Goal: Information Seeking & Learning: Compare options

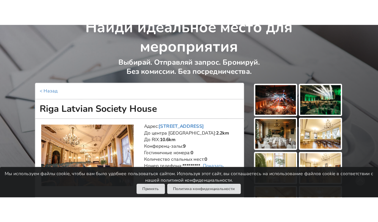
scroll to position [38, 0]
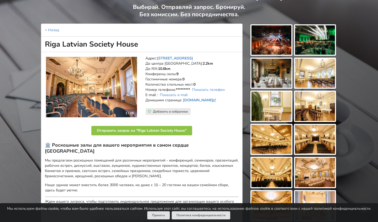
click at [87, 65] on img at bounding box center [91, 87] width 91 height 61
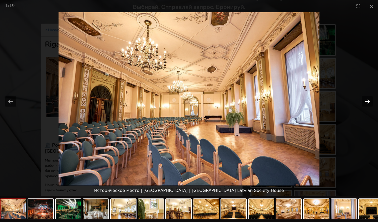
click at [300, 103] on button "Next slide" at bounding box center [366, 101] width 11 height 10
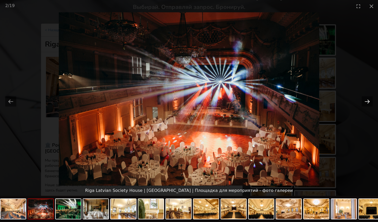
click at [300, 103] on button "Next slide" at bounding box center [366, 101] width 11 height 10
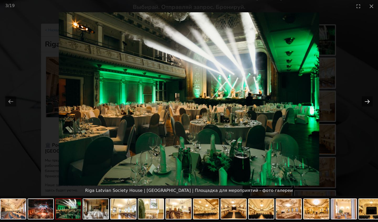
click at [300, 101] on button "Next slide" at bounding box center [366, 101] width 11 height 10
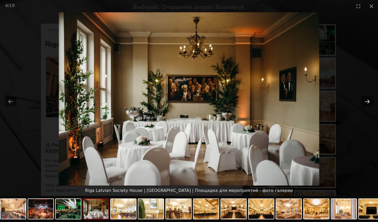
click at [300, 101] on button "Next slide" at bounding box center [366, 101] width 11 height 10
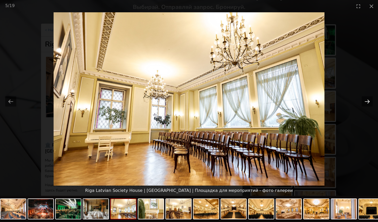
click at [300, 101] on button "Next slide" at bounding box center [366, 101] width 11 height 10
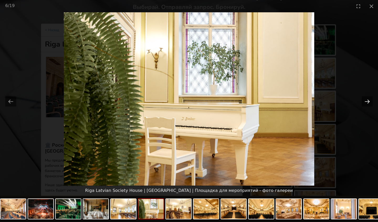
click at [300, 101] on button "Next slide" at bounding box center [366, 101] width 11 height 10
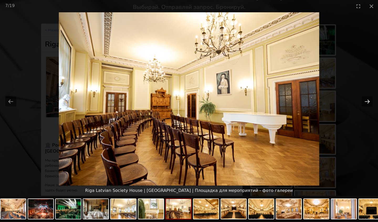
click at [300, 101] on button "Next slide" at bounding box center [366, 101] width 11 height 10
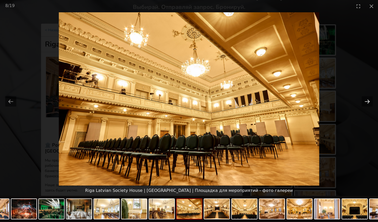
click at [300, 101] on button "Next slide" at bounding box center [366, 101] width 11 height 10
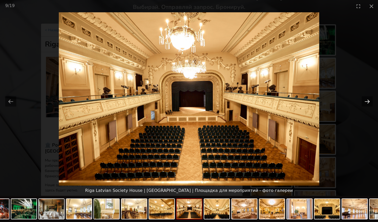
click at [300, 101] on button "Next slide" at bounding box center [366, 101] width 11 height 10
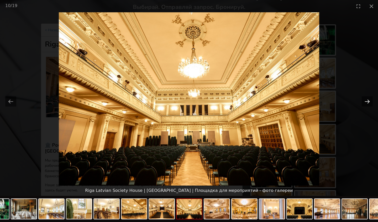
click at [300, 101] on button "Next slide" at bounding box center [366, 101] width 11 height 10
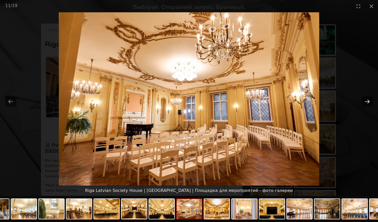
click at [300, 101] on button "Next slide" at bounding box center [366, 101] width 11 height 10
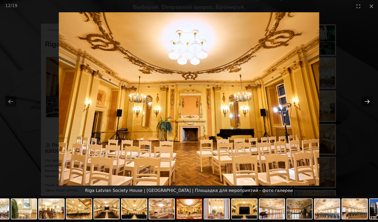
click at [300, 101] on button "Next slide" at bounding box center [366, 101] width 11 height 10
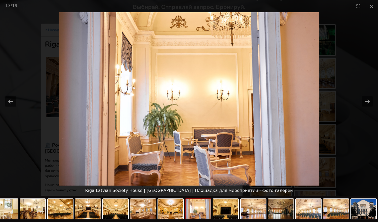
click at [41, 112] on picture at bounding box center [189, 99] width 378 height 174
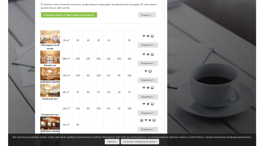
scroll to position [442, 0]
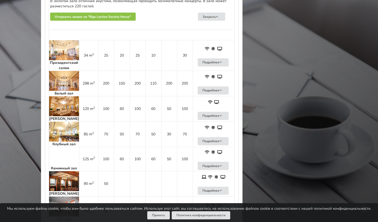
click at [65, 96] on img at bounding box center [64, 106] width 30 height 20
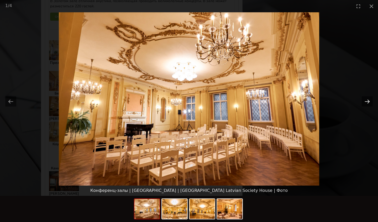
click at [300, 100] on button "Next slide" at bounding box center [366, 101] width 11 height 10
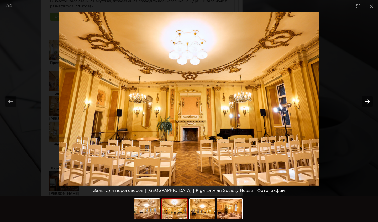
click at [300, 100] on button "Next slide" at bounding box center [366, 101] width 11 height 10
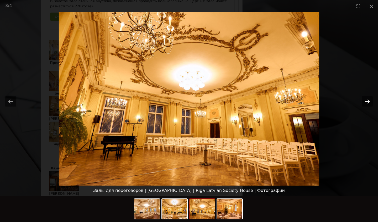
click at [300, 100] on button "Next slide" at bounding box center [366, 101] width 11 height 10
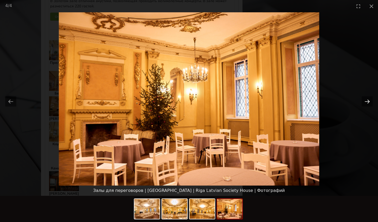
click at [300, 100] on button "Next slide" at bounding box center [366, 101] width 11 height 10
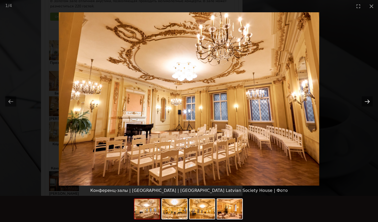
click at [300, 100] on button "Next slide" at bounding box center [366, 101] width 11 height 10
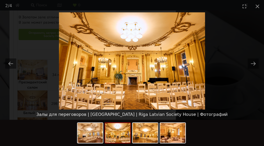
click at [218, 49] on picture at bounding box center [132, 60] width 264 height 97
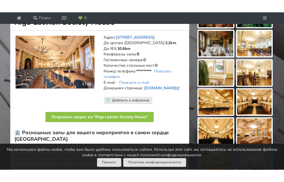
scroll to position [37, 0]
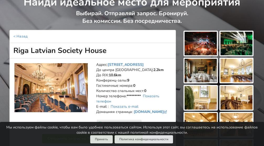
drag, startPoint x: 110, startPoint y: 76, endPoint x: 6, endPoint y: 76, distance: 104.9
copy h1 "Riga Latvian Society House"
click at [18, 58] on h1 "Riga Latvian Society House" at bounding box center [92, 50] width 166 height 15
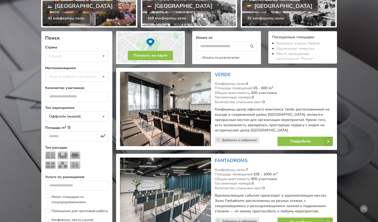
scroll to position [89, 0]
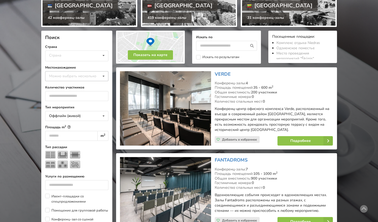
click at [82, 77] on div "Можно выбрать несколько" at bounding box center [78, 76] width 60 height 6
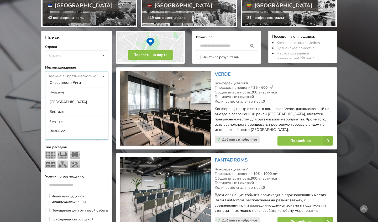
scroll to position [91, 0]
click at [71, 101] on div "Таллинн" at bounding box center [76, 101] width 63 height 10
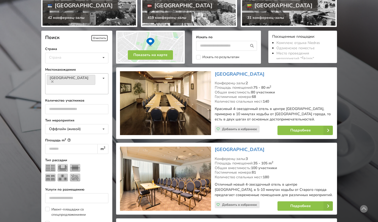
scroll to position [117, 0]
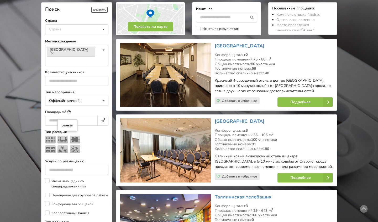
click at [64, 146] on img at bounding box center [62, 150] width 10 height 8
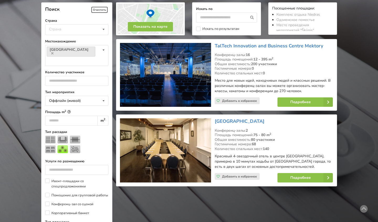
click at [64, 146] on img at bounding box center [62, 150] width 10 height 8
click at [75, 146] on img at bounding box center [75, 150] width 10 height 8
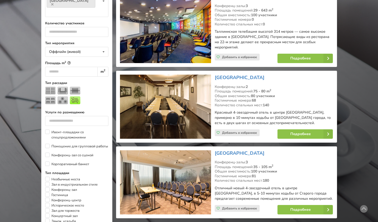
scroll to position [165, 0]
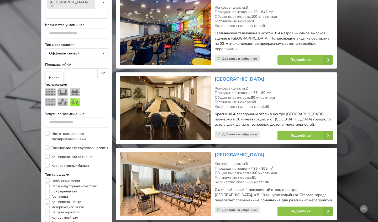
click at [49, 98] on img at bounding box center [50, 102] width 10 height 8
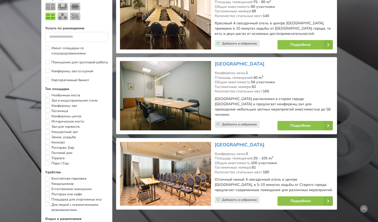
scroll to position [200, 0]
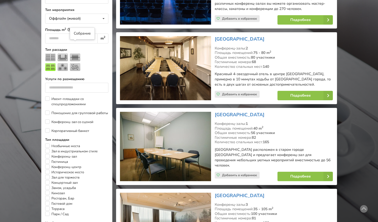
click at [76, 53] on img at bounding box center [75, 57] width 10 height 8
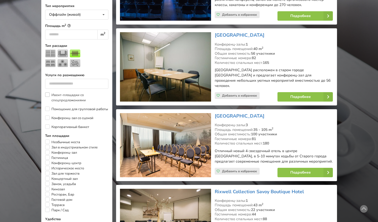
scroll to position [179, 0]
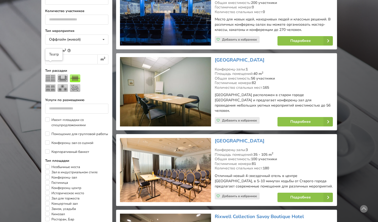
click at [50, 74] on img at bounding box center [50, 78] width 10 height 8
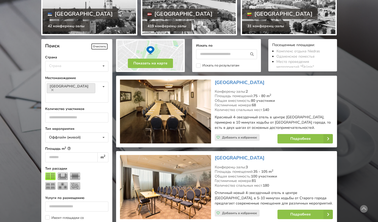
scroll to position [80, 0]
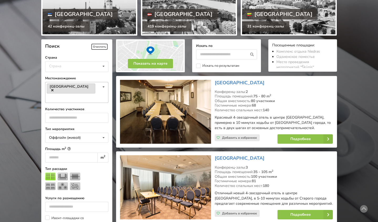
click at [53, 89] on icon at bounding box center [52, 90] width 2 height 3
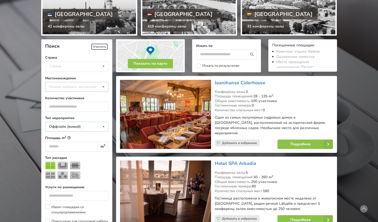
scroll to position [117, 0]
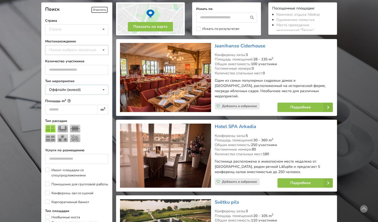
click at [67, 86] on div "Оффлайн (живой) Оффлайн (живой) Онлайн Гибридное (оффлайн + онлайн)" at bounding box center [76, 90] width 63 height 10
click at [73, 50] on div "Можно выбрать несколько" at bounding box center [78, 50] width 60 height 6
type input "*"
type input "*****"
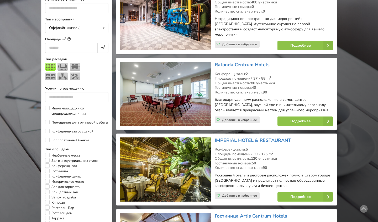
scroll to position [186, 0]
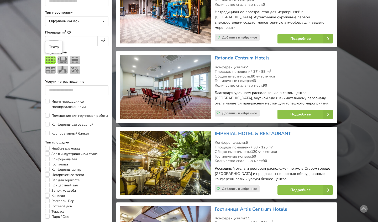
click at [52, 61] on img at bounding box center [50, 60] width 10 height 8
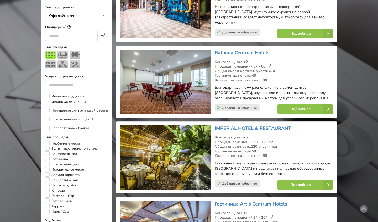
scroll to position [110, 0]
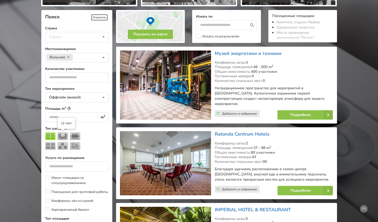
click at [61, 139] on img at bounding box center [62, 136] width 10 height 8
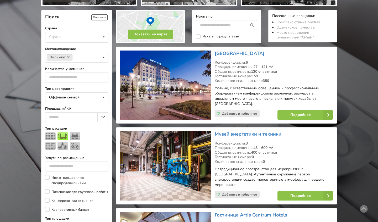
scroll to position [117, 0]
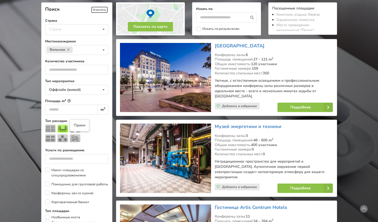
click at [71, 140] on img at bounding box center [75, 138] width 10 height 8
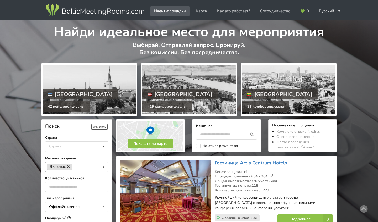
click at [69, 146] on icon at bounding box center [68, 166] width 2 height 3
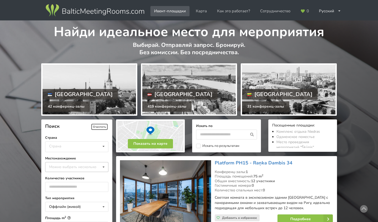
scroll to position [117, 0]
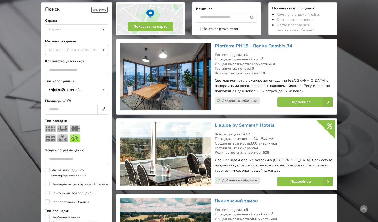
click at [62, 47] on div "Можно выбрать несколько" at bounding box center [78, 50] width 60 height 6
type input "**"
click at [54, 60] on div "Рига" at bounding box center [76, 60] width 63 height 10
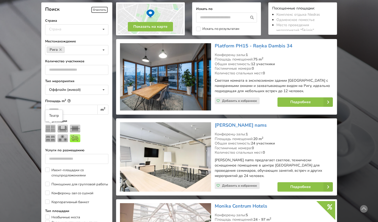
click at [50, 128] on img at bounding box center [50, 129] width 10 height 8
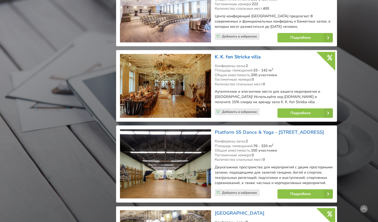
scroll to position [737, 0]
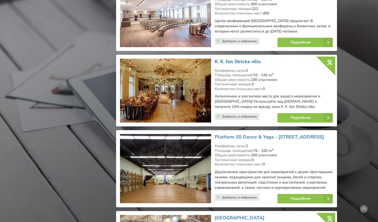
click at [243, 58] on link "K. K. fon Stricka villa" at bounding box center [237, 61] width 46 height 6
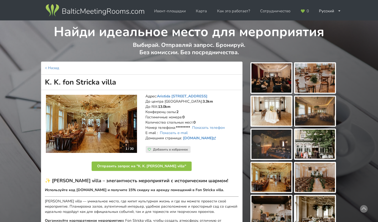
click at [109, 121] on img at bounding box center [91, 124] width 91 height 58
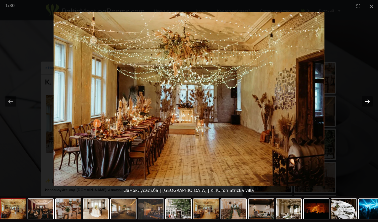
click at [365, 99] on button "Next slide" at bounding box center [366, 101] width 11 height 10
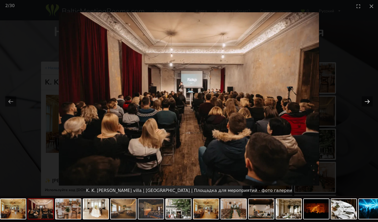
click at [365, 99] on button "Next slide" at bounding box center [366, 101] width 11 height 10
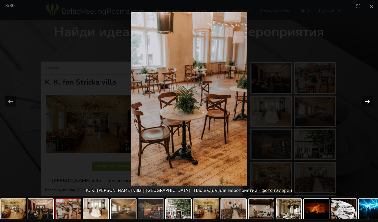
click at [365, 99] on button "Next slide" at bounding box center [366, 101] width 11 height 10
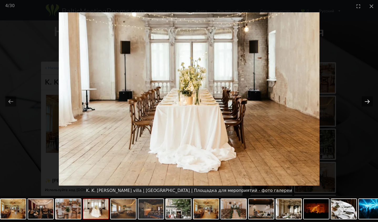
click at [365, 99] on button "Next slide" at bounding box center [366, 101] width 11 height 10
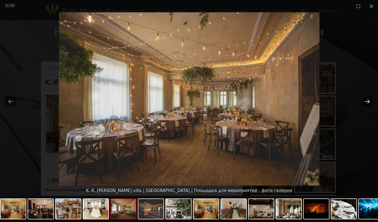
click at [365, 99] on button "Next slide" at bounding box center [366, 101] width 11 height 10
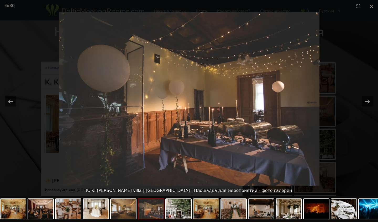
click at [90, 98] on picture at bounding box center [189, 99] width 378 height 174
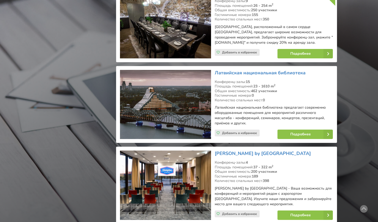
scroll to position [966, 0]
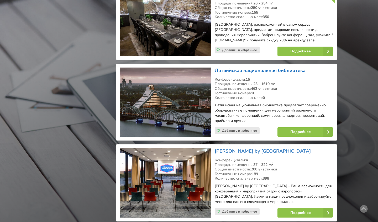
click at [238, 67] on link "Латвийская национальная библиотека" at bounding box center [259, 70] width 91 height 6
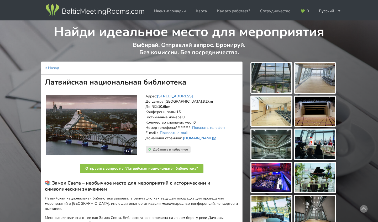
click at [114, 111] on img at bounding box center [91, 125] width 91 height 61
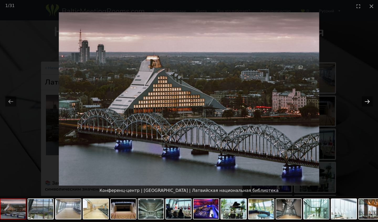
click at [365, 101] on button "Next slide" at bounding box center [366, 101] width 11 height 10
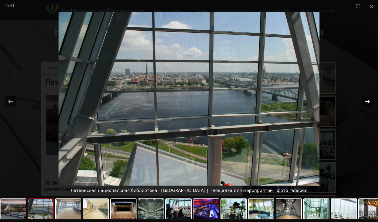
click at [365, 101] on button "Next slide" at bounding box center [366, 101] width 11 height 10
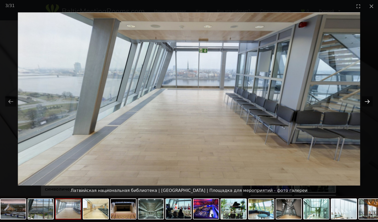
click at [365, 101] on button "Next slide" at bounding box center [366, 101] width 11 height 10
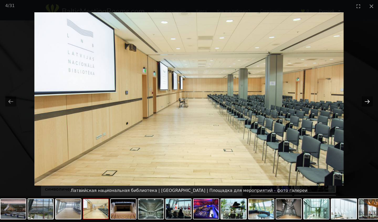
click at [365, 101] on button "Next slide" at bounding box center [366, 101] width 11 height 10
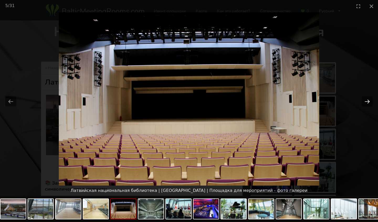
click at [365, 101] on button "Next slide" at bounding box center [366, 101] width 11 height 10
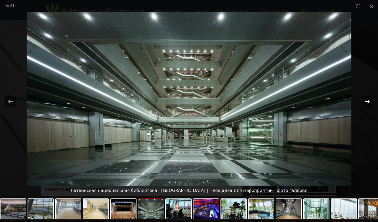
click at [365, 101] on button "Next slide" at bounding box center [366, 101] width 11 height 10
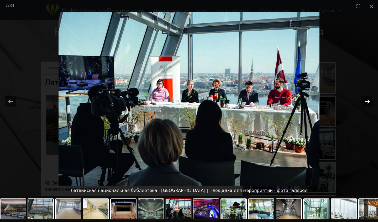
click at [365, 101] on button "Next slide" at bounding box center [366, 101] width 11 height 10
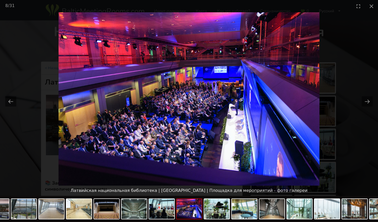
click at [32, 100] on picture at bounding box center [189, 99] width 378 height 174
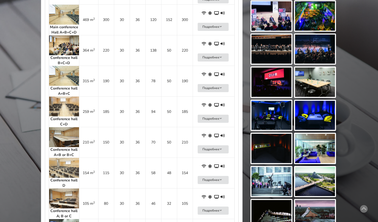
scroll to position [328, 0]
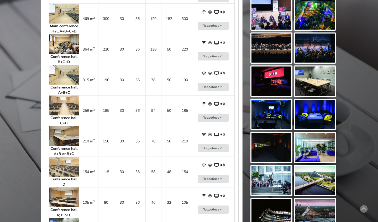
click at [61, 130] on img at bounding box center [64, 136] width 30 height 20
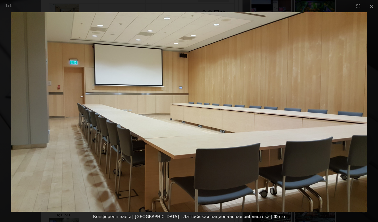
click at [314, 98] on img at bounding box center [188, 112] width 355 height 200
click at [10, 208] on picture at bounding box center [189, 112] width 378 height 200
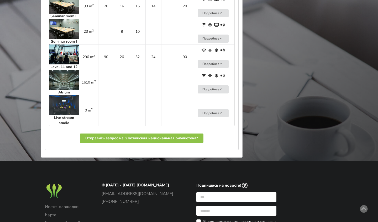
scroll to position [603, 0]
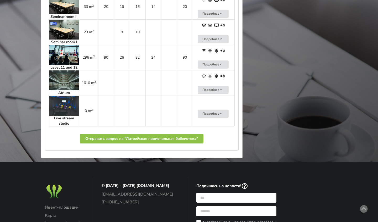
click at [64, 90] on img at bounding box center [64, 81] width 30 height 20
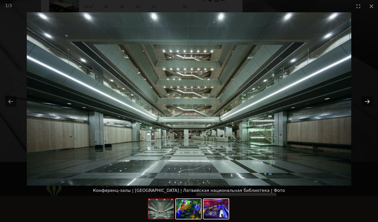
click at [366, 103] on button "Next slide" at bounding box center [366, 101] width 11 height 10
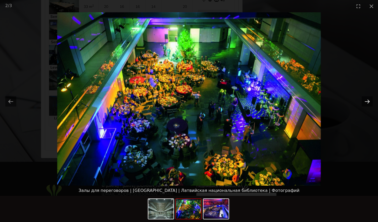
click at [366, 103] on button "Next slide" at bounding box center [366, 101] width 11 height 10
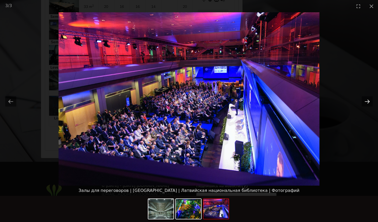
click at [366, 103] on button "Next slide" at bounding box center [366, 101] width 11 height 10
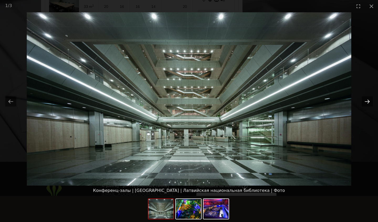
click at [366, 103] on button "Next slide" at bounding box center [366, 101] width 11 height 10
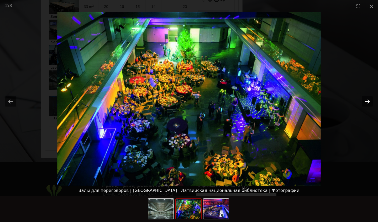
click at [366, 103] on button "Next slide" at bounding box center [366, 101] width 11 height 10
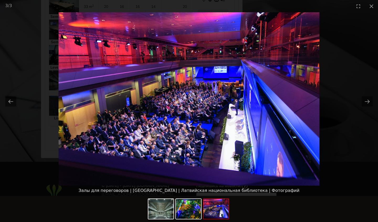
click at [152, 184] on picture at bounding box center [189, 99] width 378 height 174
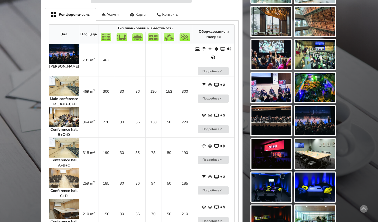
scroll to position [253, 0]
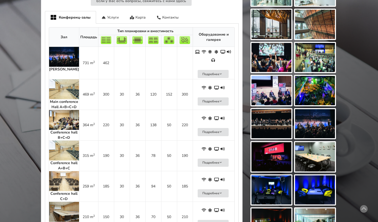
click at [65, 55] on img at bounding box center [64, 57] width 30 height 20
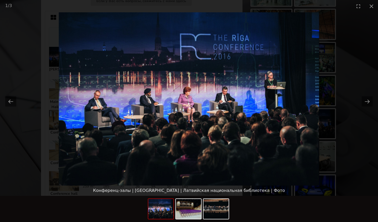
click at [370, 107] on picture at bounding box center [189, 99] width 378 height 174
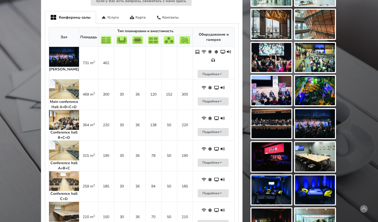
click at [63, 54] on img at bounding box center [64, 57] width 30 height 20
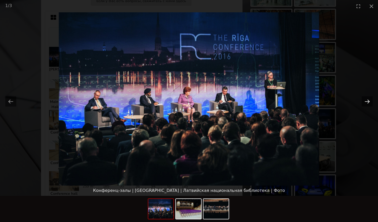
click at [364, 102] on button "Next slide" at bounding box center [366, 101] width 11 height 10
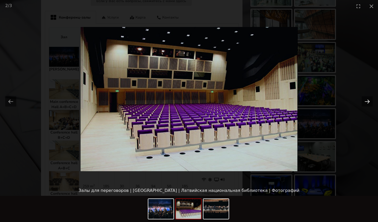
click at [364, 102] on button "Next slide" at bounding box center [366, 101] width 11 height 10
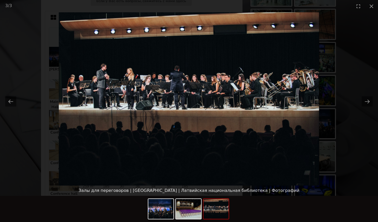
click at [56, 123] on picture at bounding box center [189, 99] width 378 height 174
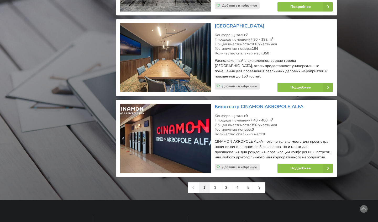
scroll to position [1172, 0]
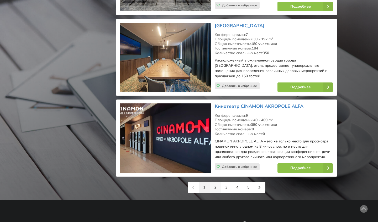
click at [215, 182] on link "2" at bounding box center [215, 187] width 11 height 10
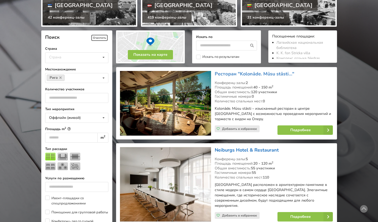
scroll to position [95, 0]
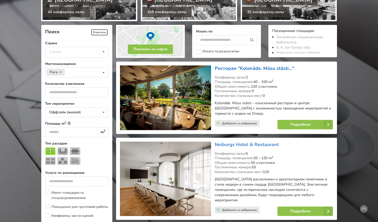
click at [243, 69] on link "Ресторан "Kolonāde. Mūsu stāsti…"" at bounding box center [253, 68] width 79 height 6
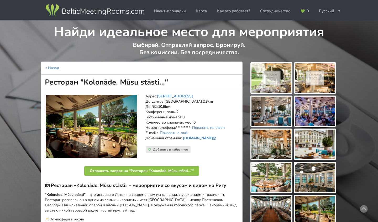
click at [116, 127] on img at bounding box center [91, 126] width 91 height 63
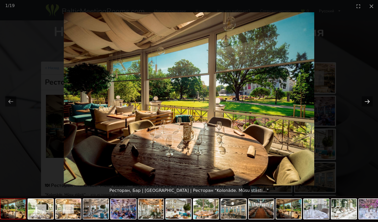
click at [367, 101] on button "Next slide" at bounding box center [366, 101] width 11 height 10
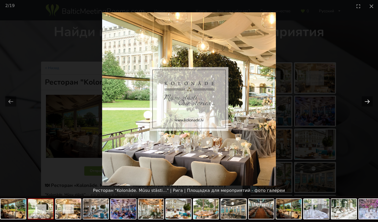
click at [367, 101] on button "Next slide" at bounding box center [366, 101] width 11 height 10
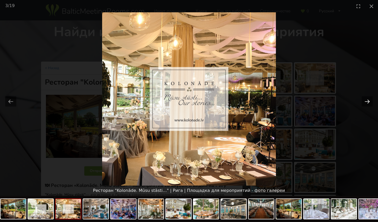
click at [367, 101] on button "Next slide" at bounding box center [366, 101] width 11 height 10
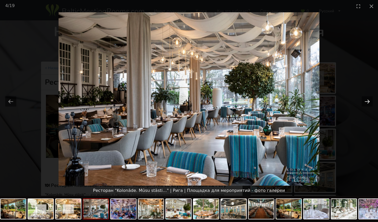
click at [367, 101] on button "Next slide" at bounding box center [366, 101] width 11 height 10
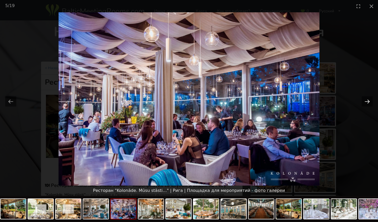
click at [367, 101] on button "Next slide" at bounding box center [366, 101] width 11 height 10
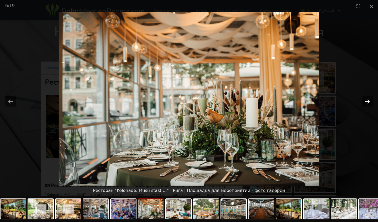
click at [367, 101] on button "Next slide" at bounding box center [366, 101] width 11 height 10
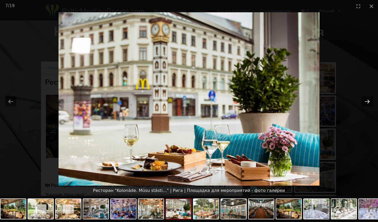
click at [367, 101] on button "Next slide" at bounding box center [366, 101] width 11 height 10
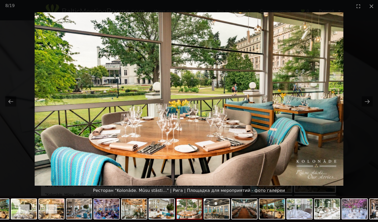
click at [78, 132] on picture at bounding box center [189, 99] width 378 height 174
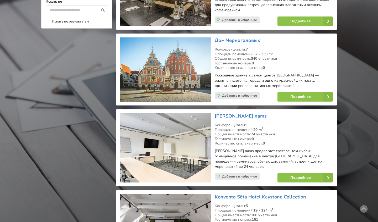
scroll to position [528, 0]
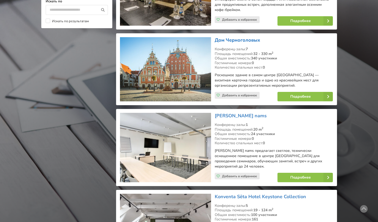
click at [233, 37] on link "Дом Черноголовых" at bounding box center [236, 40] width 45 height 6
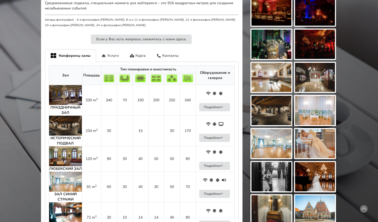
scroll to position [234, 0]
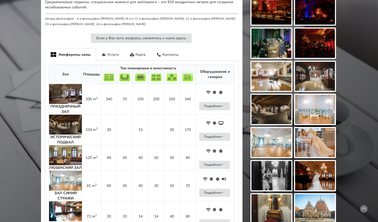
click at [69, 84] on img at bounding box center [65, 94] width 33 height 20
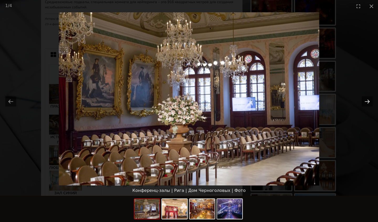
click at [364, 103] on button "Next slide" at bounding box center [366, 101] width 11 height 10
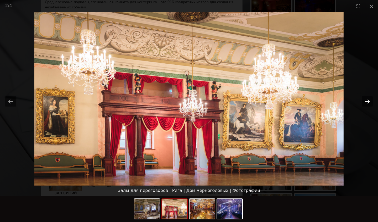
click at [364, 103] on button "Next slide" at bounding box center [366, 101] width 11 height 10
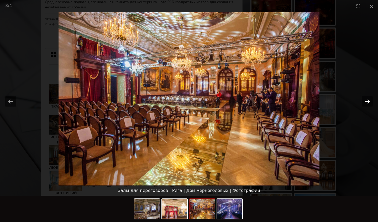
click at [364, 103] on button "Next slide" at bounding box center [366, 101] width 11 height 10
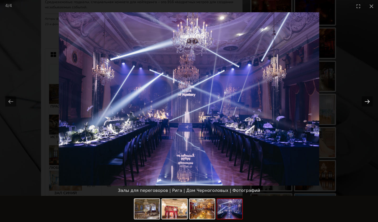
click at [364, 103] on button "Next slide" at bounding box center [366, 101] width 11 height 10
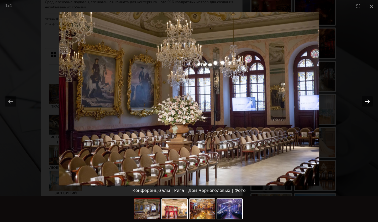
click at [364, 103] on button "Next slide" at bounding box center [366, 101] width 11 height 10
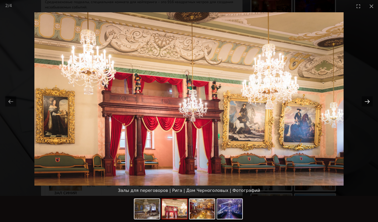
click at [364, 103] on button "Next slide" at bounding box center [366, 101] width 11 height 10
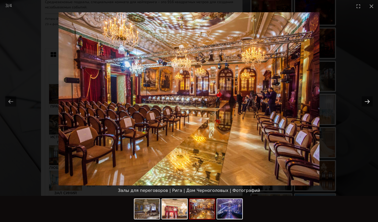
click at [364, 103] on button "Next slide" at bounding box center [366, 101] width 11 height 10
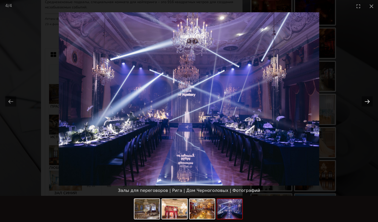
click at [364, 103] on button "Next slide" at bounding box center [366, 101] width 11 height 10
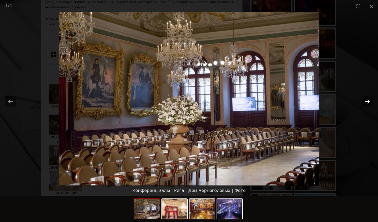
click at [364, 103] on button "Next slide" at bounding box center [366, 101] width 11 height 10
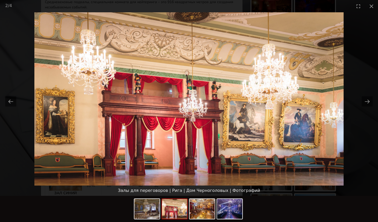
click at [0, 163] on picture at bounding box center [189, 99] width 378 height 174
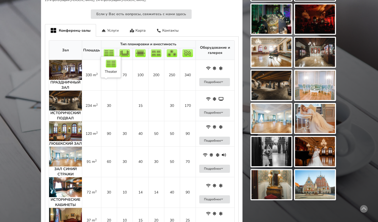
scroll to position [279, 0]
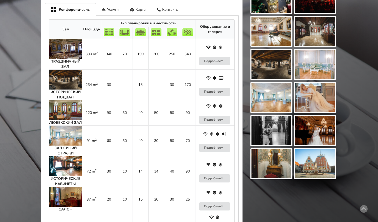
click at [62, 100] on img at bounding box center [65, 110] width 33 height 20
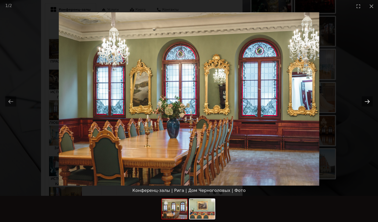
click at [367, 101] on button "Next slide" at bounding box center [366, 101] width 11 height 10
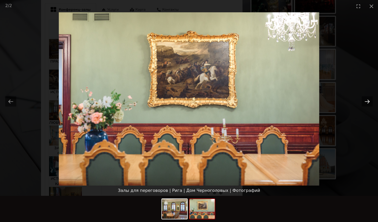
click at [367, 101] on button "Next slide" at bounding box center [366, 101] width 11 height 10
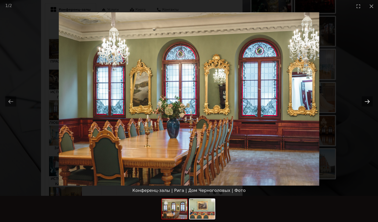
click at [367, 101] on button "Next slide" at bounding box center [366, 101] width 11 height 10
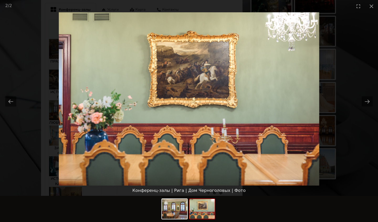
click at [356, 122] on picture at bounding box center [189, 99] width 378 height 174
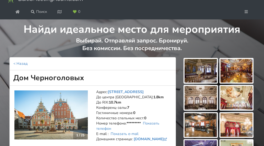
scroll to position [35, 0]
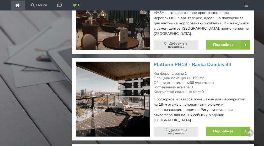
scroll to position [1049, 0]
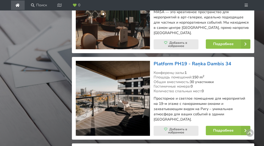
click at [215, 61] on link "Platform PH19 - Raņka Dambis 34" at bounding box center [193, 64] width 78 height 6
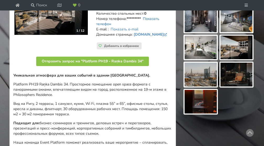
scroll to position [110, 0]
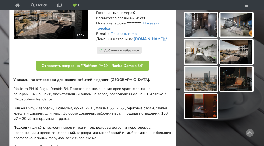
click at [57, 37] on img at bounding box center [50, 14] width 73 height 49
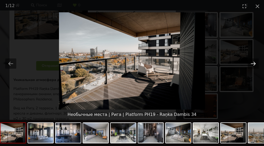
click at [252, 59] on button "Next slide" at bounding box center [253, 63] width 11 height 10
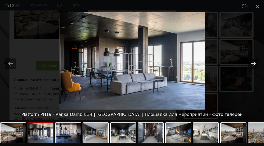
click at [252, 59] on button "Next slide" at bounding box center [253, 63] width 11 height 10
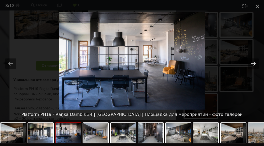
click at [252, 59] on button "Next slide" at bounding box center [253, 63] width 11 height 10
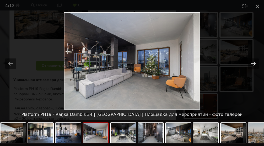
click at [252, 59] on button "Next slide" at bounding box center [253, 63] width 11 height 10
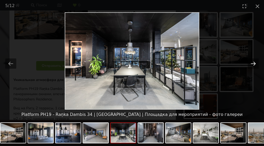
click at [252, 59] on button "Next slide" at bounding box center [253, 63] width 11 height 10
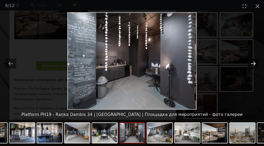
click at [252, 59] on button "Next slide" at bounding box center [253, 63] width 11 height 10
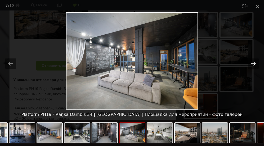
click at [252, 59] on button "Next slide" at bounding box center [253, 63] width 11 height 10
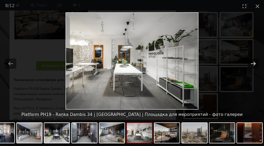
click at [252, 59] on button "Next slide" at bounding box center [253, 63] width 11 height 10
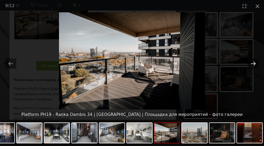
click at [252, 59] on button "Next slide" at bounding box center [253, 63] width 11 height 10
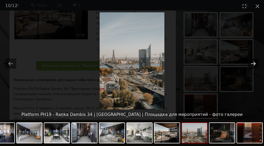
click at [252, 59] on button "Next slide" at bounding box center [253, 63] width 11 height 10
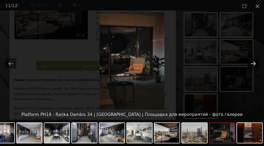
click at [252, 59] on button "Next slide" at bounding box center [253, 63] width 11 height 10
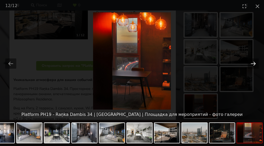
click at [252, 59] on button "Next slide" at bounding box center [253, 63] width 11 height 10
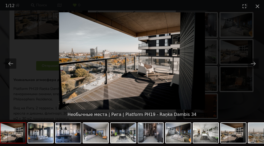
click at [233, 67] on picture at bounding box center [132, 60] width 264 height 97
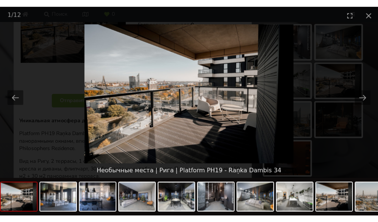
scroll to position [0, 0]
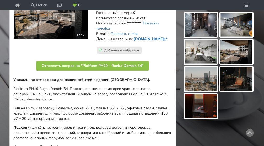
click at [144, 41] on link "www.facebook.com" at bounding box center [151, 38] width 34 height 5
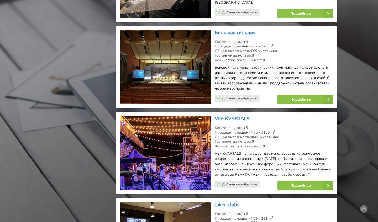
scroll to position [1099, 0]
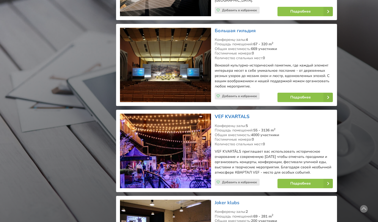
click at [231, 114] on link "VEF KVARTALS" at bounding box center [231, 117] width 35 height 6
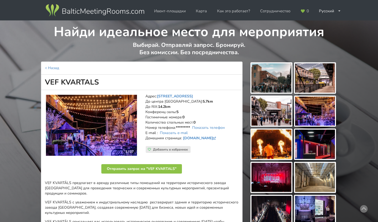
click at [104, 127] on img at bounding box center [91, 125] width 91 height 61
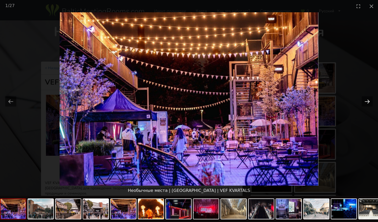
click at [367, 101] on button "Next slide" at bounding box center [366, 101] width 11 height 10
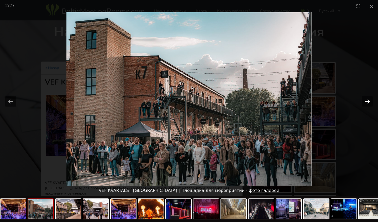
click at [367, 101] on button "Next slide" at bounding box center [366, 101] width 11 height 10
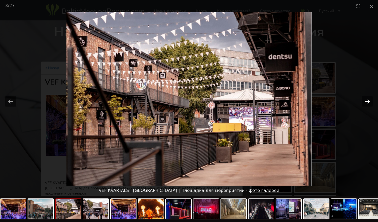
click at [367, 101] on button "Next slide" at bounding box center [366, 101] width 11 height 10
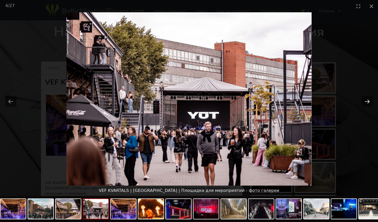
click at [367, 101] on button "Next slide" at bounding box center [366, 101] width 11 height 10
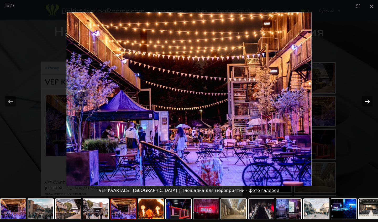
click at [367, 101] on button "Next slide" at bounding box center [366, 101] width 11 height 10
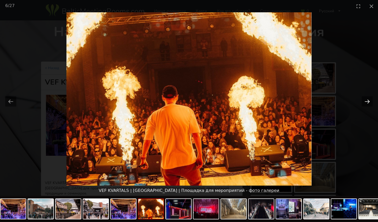
click at [367, 101] on button "Next slide" at bounding box center [366, 101] width 11 height 10
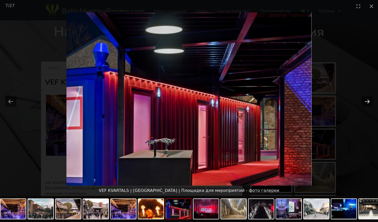
click at [367, 101] on button "Next slide" at bounding box center [366, 101] width 11 height 10
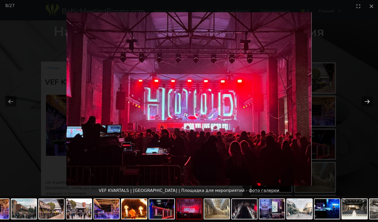
click at [367, 101] on button "Next slide" at bounding box center [366, 101] width 11 height 10
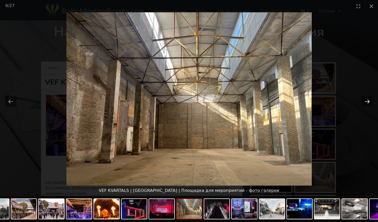
click at [367, 101] on button "Next slide" at bounding box center [366, 101] width 11 height 10
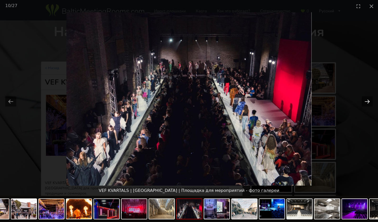
click at [367, 101] on button "Next slide" at bounding box center [366, 101] width 11 height 10
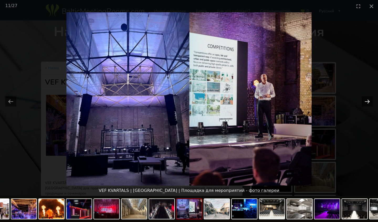
click at [367, 101] on button "Next slide" at bounding box center [366, 101] width 11 height 10
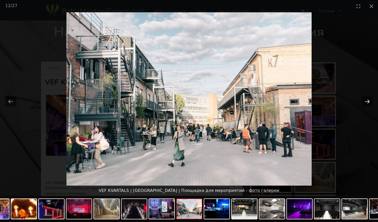
click at [367, 101] on button "Next slide" at bounding box center [366, 101] width 11 height 10
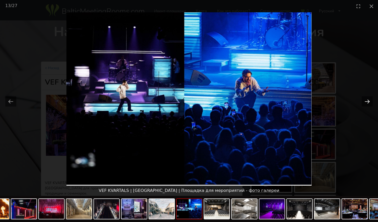
click at [367, 101] on button "Next slide" at bounding box center [366, 101] width 11 height 10
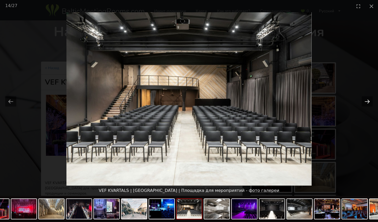
click at [367, 101] on button "Next slide" at bounding box center [366, 101] width 11 height 10
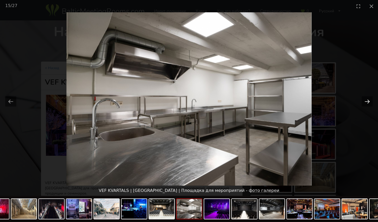
click at [367, 101] on button "Next slide" at bounding box center [366, 101] width 11 height 10
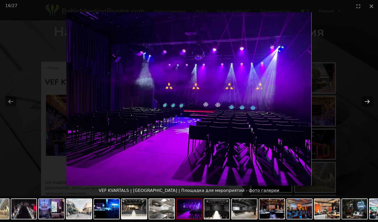
click at [367, 101] on button "Next slide" at bounding box center [366, 101] width 11 height 10
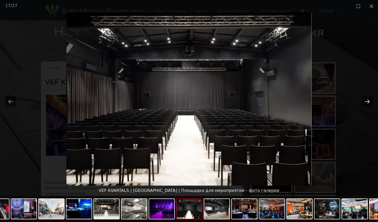
click at [367, 101] on button "Next slide" at bounding box center [366, 101] width 11 height 10
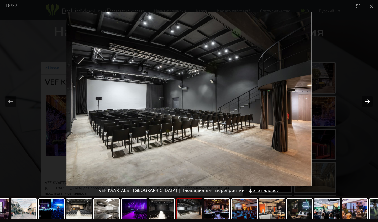
click at [367, 101] on button "Next slide" at bounding box center [366, 101] width 11 height 10
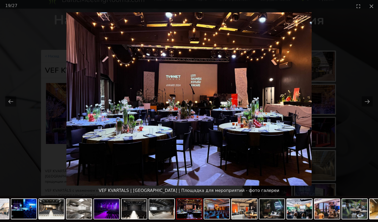
scroll to position [18, 0]
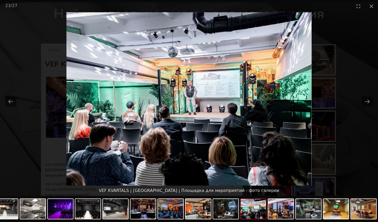
click at [53, 111] on picture at bounding box center [189, 99] width 378 height 174
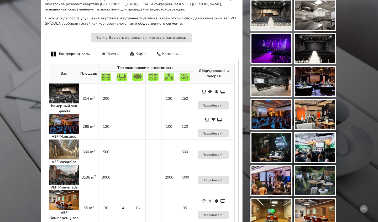
scroll to position [266, 0]
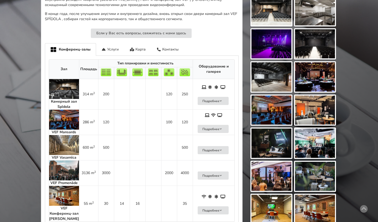
click at [63, 110] on img at bounding box center [64, 120] width 30 height 20
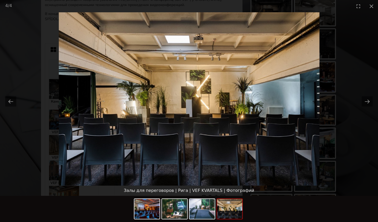
click at [63, 103] on picture at bounding box center [189, 99] width 378 height 174
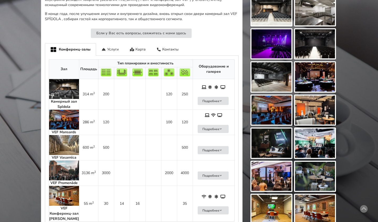
click at [63, 79] on img at bounding box center [64, 89] width 30 height 20
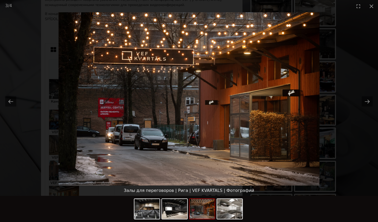
click at [44, 60] on picture at bounding box center [189, 99] width 378 height 174
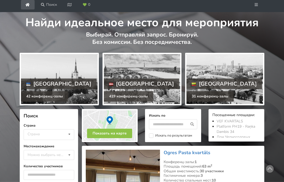
scroll to position [41, 0]
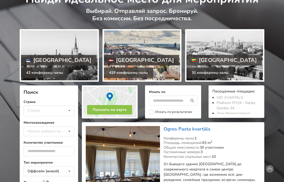
click at [103, 82] on link "[GEOGRAPHIC_DATA] 419 конференц-залы" at bounding box center [142, 55] width 79 height 52
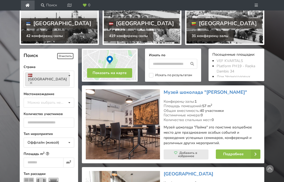
scroll to position [111, 0]
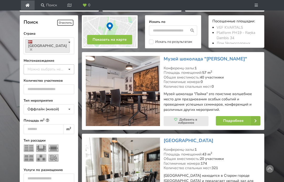
click at [45, 72] on div "Можно выбрать несколько" at bounding box center [51, 69] width 50 height 6
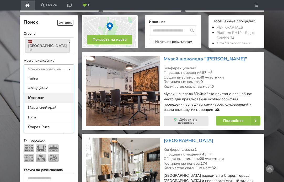
scroll to position [13, 0]
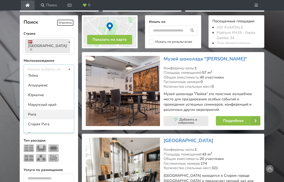
click at [39, 119] on div "Рига" at bounding box center [49, 114] width 50 height 10
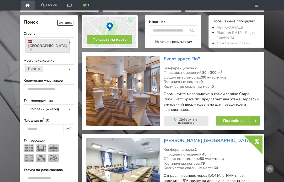
scroll to position [151, 0]
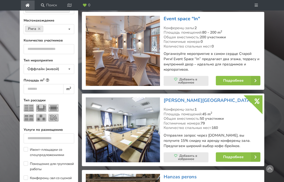
click at [175, 22] on link "Event space "In"" at bounding box center [182, 18] width 36 height 6
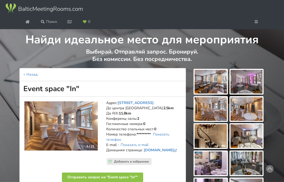
click at [218, 93] on img at bounding box center [211, 82] width 32 height 24
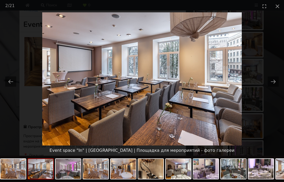
scroll to position [67, 0]
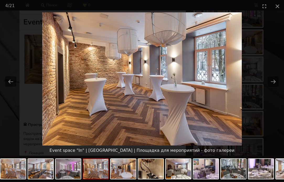
click at [217, 89] on picture at bounding box center [142, 78] width 284 height 133
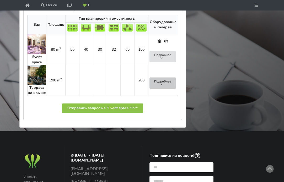
scroll to position [343, 0]
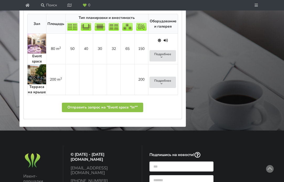
click at [32, 84] on img at bounding box center [37, 74] width 19 height 20
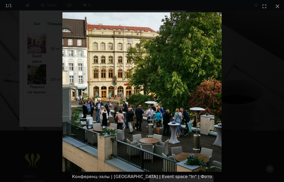
click at [192, 97] on picture at bounding box center [142, 91] width 284 height 159
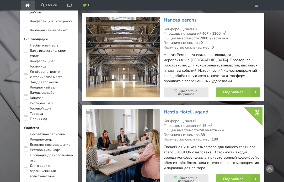
scroll to position [309, 0]
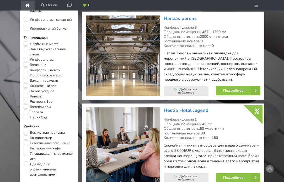
click at [134, 81] on img at bounding box center [123, 55] width 74 height 80
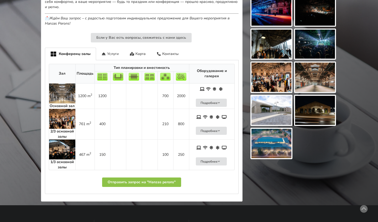
scroll to position [274, 0]
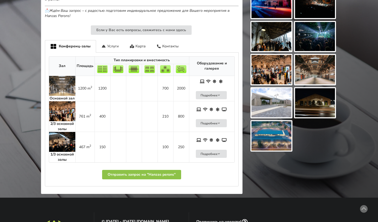
click at [58, 138] on img at bounding box center [62, 142] width 26 height 20
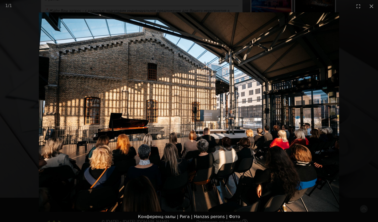
click at [166, 113] on img at bounding box center [189, 112] width 300 height 200
click at [215, 99] on img at bounding box center [189, 112] width 300 height 200
click at [55, 111] on picture at bounding box center [189, 112] width 378 height 200
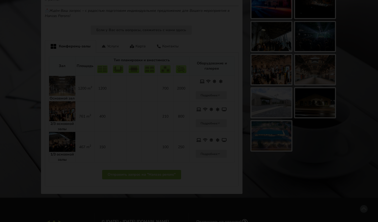
click at [60, 106] on img at bounding box center [62, 111] width 26 height 20
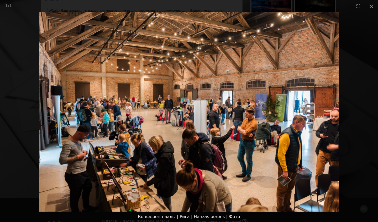
click at [60, 106] on picture at bounding box center [189, 112] width 378 height 200
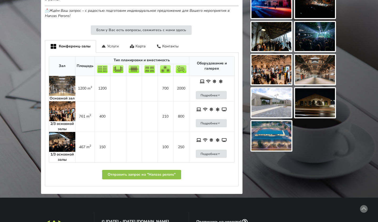
click at [65, 87] on img at bounding box center [62, 86] width 26 height 20
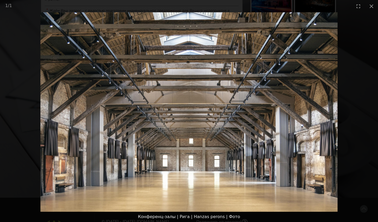
click at [65, 87] on picture at bounding box center [189, 112] width 378 height 200
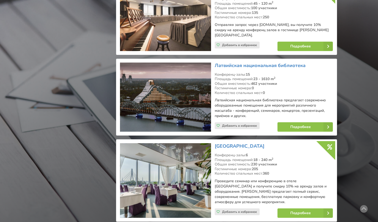
scroll to position [582, 0]
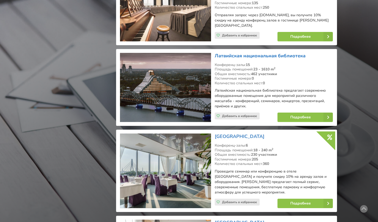
click at [258, 53] on link "Латвийская национальная библиотека" at bounding box center [259, 56] width 91 height 6
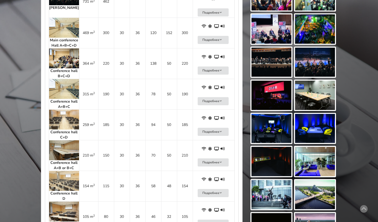
scroll to position [316, 0]
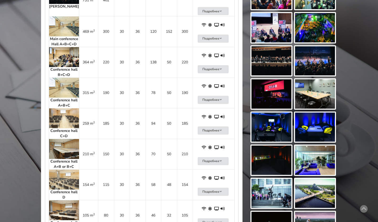
click at [61, 139] on img at bounding box center [64, 149] width 30 height 20
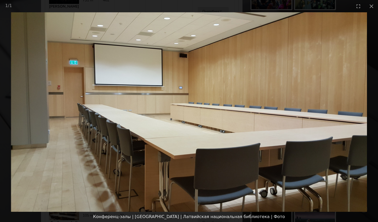
click at [61, 137] on img at bounding box center [188, 112] width 355 height 200
click at [70, 90] on img at bounding box center [188, 112] width 355 height 200
click at [373, 7] on button "Close gallery" at bounding box center [370, 6] width 13 height 12
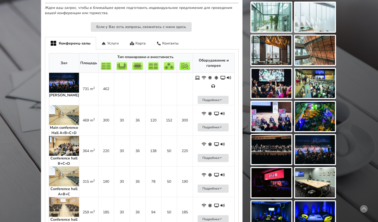
scroll to position [226, 0]
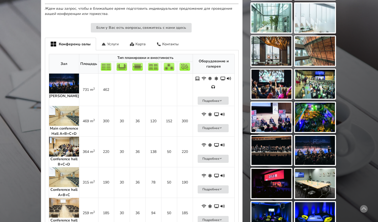
click at [62, 106] on img at bounding box center [64, 116] width 30 height 20
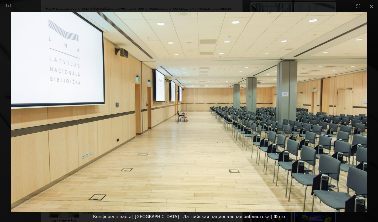
click at [280, 53] on picture at bounding box center [189, 112] width 378 height 200
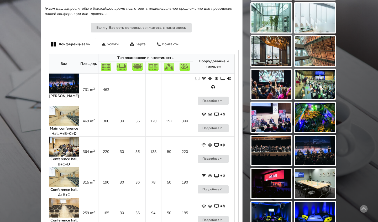
click at [52, 79] on img at bounding box center [64, 84] width 30 height 20
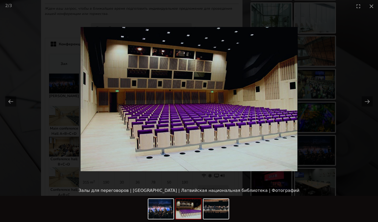
click at [52, 79] on picture at bounding box center [189, 99] width 378 height 174
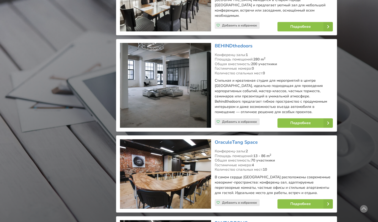
scroll to position [839, 0]
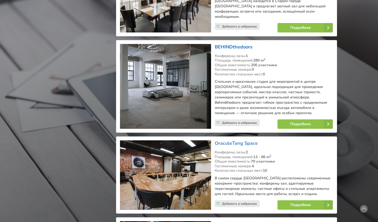
click at [229, 44] on link "BEHINDthedoors" at bounding box center [233, 47] width 38 height 6
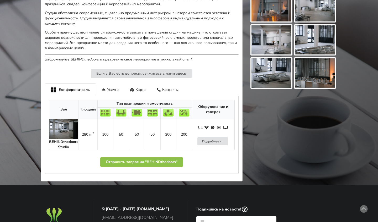
scroll to position [212, 0]
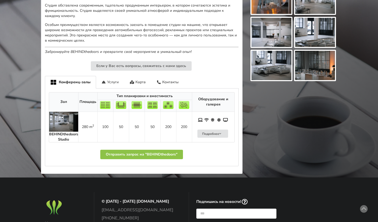
click at [60, 107] on th "Зал" at bounding box center [63, 102] width 29 height 19
click at [59, 116] on img at bounding box center [63, 122] width 29 height 20
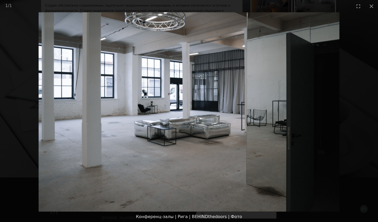
click at [59, 116] on picture at bounding box center [189, 112] width 378 height 200
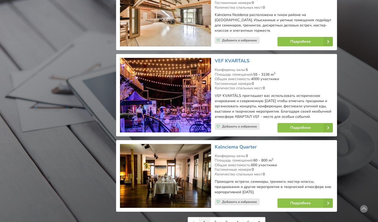
scroll to position [1172, 0]
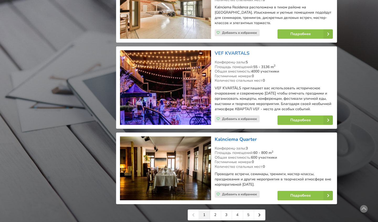
click at [247, 136] on link "Kalnciema Quarter" at bounding box center [235, 139] width 42 height 6
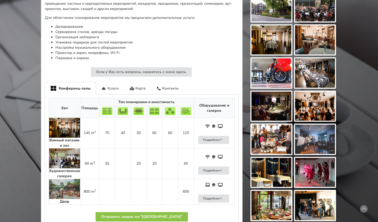
scroll to position [219, 0]
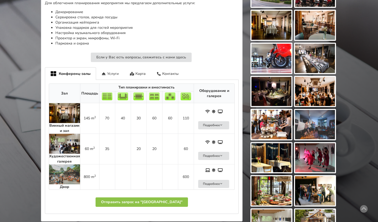
click at [64, 104] on img at bounding box center [64, 113] width 31 height 20
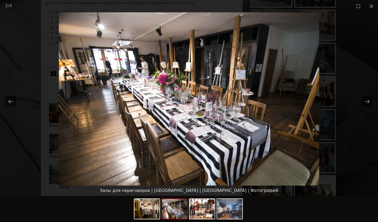
click at [220, 55] on img at bounding box center [189, 99] width 260 height 174
click at [36, 64] on picture at bounding box center [189, 99] width 378 height 174
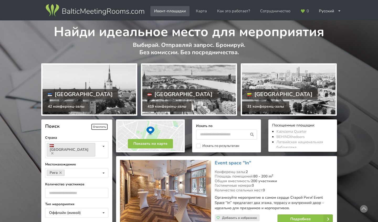
scroll to position [1183, 0]
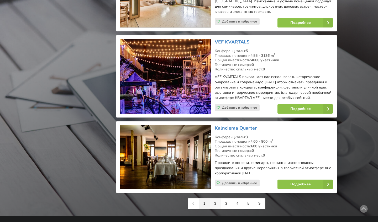
click at [215, 199] on link "2" at bounding box center [215, 204] width 11 height 10
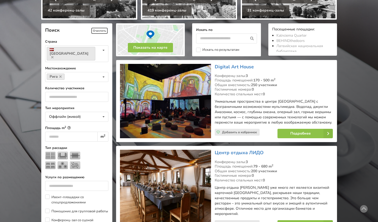
scroll to position [97, 0]
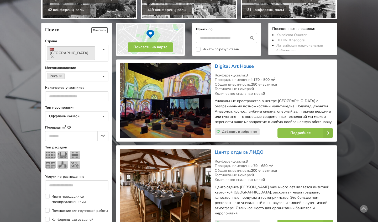
click at [230, 66] on link "Digital Art House" at bounding box center [233, 66] width 39 height 6
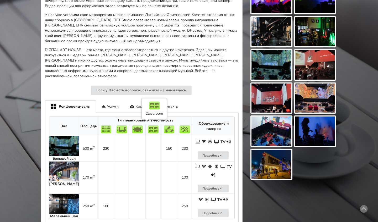
scroll to position [215, 0]
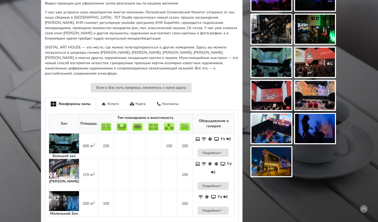
click at [61, 191] on img at bounding box center [64, 201] width 30 height 20
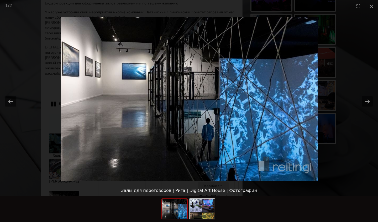
click at [61, 177] on picture at bounding box center [189, 99] width 378 height 174
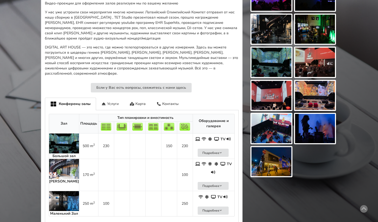
click at [58, 159] on img at bounding box center [64, 169] width 30 height 20
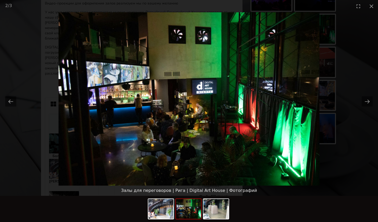
click at [58, 154] on picture at bounding box center [189, 99] width 378 height 174
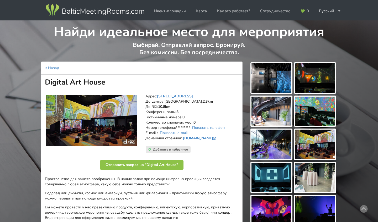
scroll to position [0, 0]
click at [203, 136] on link "digitalarthouse.eu" at bounding box center [200, 138] width 34 height 5
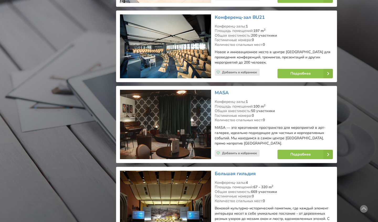
scroll to position [1050, 0]
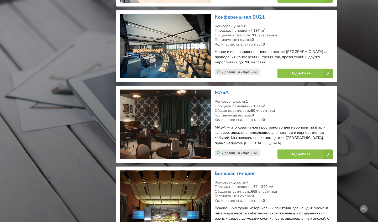
click at [222, 89] on link "MASA" at bounding box center [221, 92] width 14 height 6
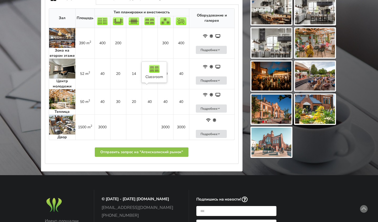
scroll to position [196, 0]
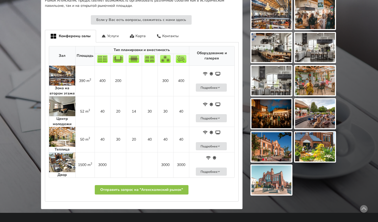
click at [68, 68] on img at bounding box center [62, 76] width 26 height 20
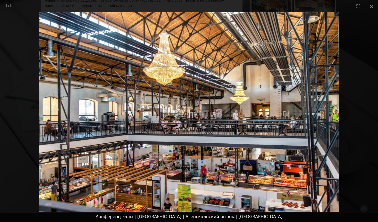
click at [97, 122] on picture at bounding box center [189, 112] width 378 height 200
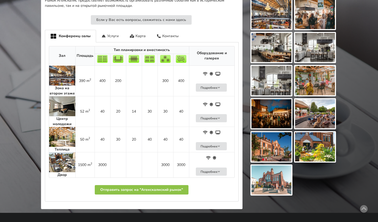
click at [62, 155] on img at bounding box center [62, 163] width 26 height 20
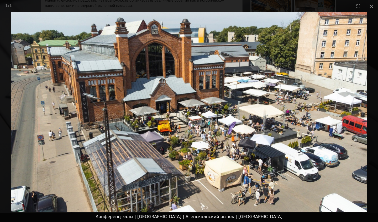
click at [62, 155] on picture at bounding box center [189, 112] width 378 height 200
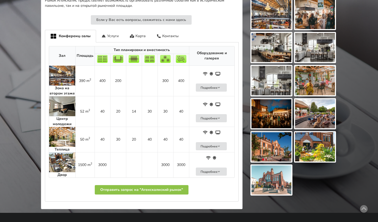
click at [61, 136] on img at bounding box center [62, 137] width 26 height 20
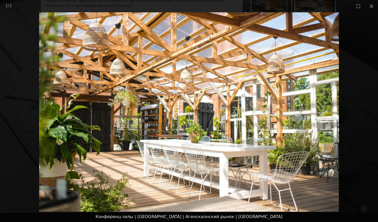
click at [61, 136] on picture at bounding box center [189, 112] width 378 height 200
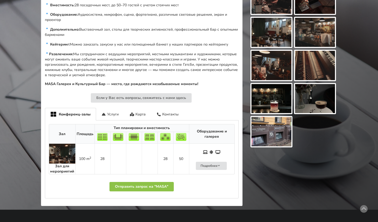
scroll to position [219, 0]
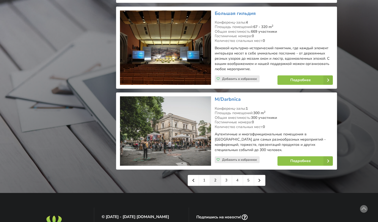
scroll to position [1216, 0]
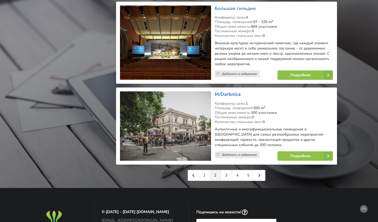
click at [222, 91] on link "M/Darbnīca" at bounding box center [227, 94] width 26 height 6
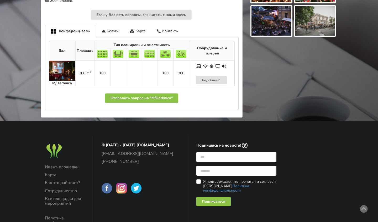
scroll to position [257, 0]
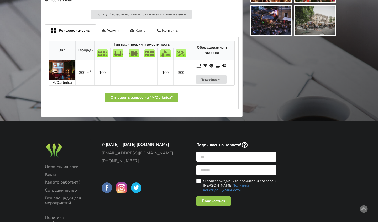
click at [60, 67] on img at bounding box center [62, 70] width 26 height 20
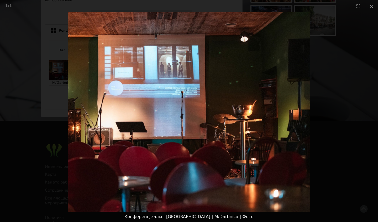
click at [60, 67] on picture at bounding box center [189, 112] width 378 height 200
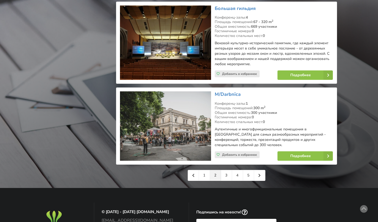
scroll to position [1216, 0]
click at [222, 170] on link "3" at bounding box center [226, 175] width 11 height 10
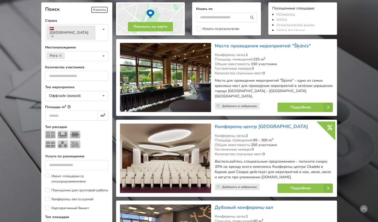
scroll to position [117, 0]
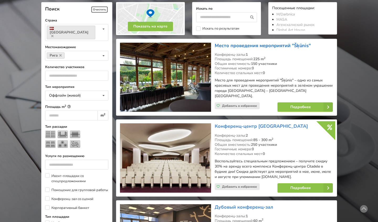
click at [248, 44] on link "Место проведения мероприятий "Šķūnis"" at bounding box center [262, 45] width 96 height 6
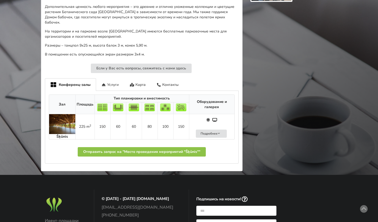
scroll to position [230, 0]
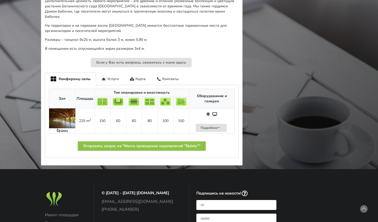
click at [61, 113] on img at bounding box center [62, 119] width 26 height 20
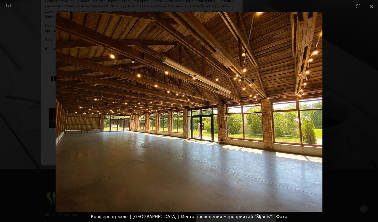
click at [61, 113] on picture at bounding box center [189, 112] width 378 height 200
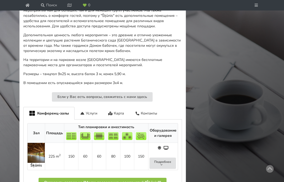
scroll to position [280, 0]
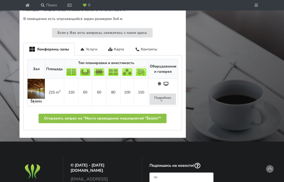
click at [37, 99] on img at bounding box center [36, 89] width 17 height 20
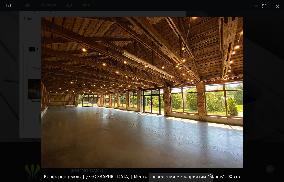
click at [114, 81] on img at bounding box center [141, 92] width 201 height 151
click at [158, 63] on picture at bounding box center [142, 91] width 284 height 159
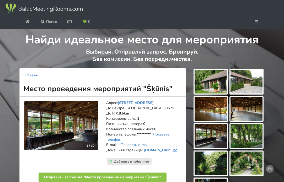
scroll to position [0, 0]
click at [62, 147] on img at bounding box center [60, 125] width 73 height 49
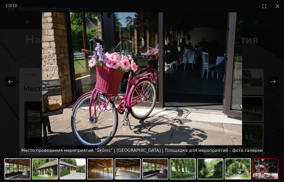
click at [62, 147] on div "Место проведения мероприятий "Šķūnis" | Рига | Площадка для мероприятий - фото …" at bounding box center [142, 150] width 284 height 10
click at [156, 28] on picture at bounding box center [142, 78] width 284 height 133
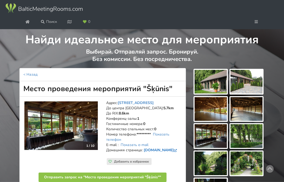
click at [157, 152] on link "www.botanika.lu.lv" at bounding box center [161, 149] width 34 height 5
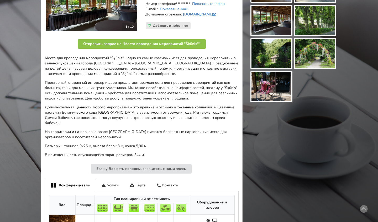
scroll to position [130, 0]
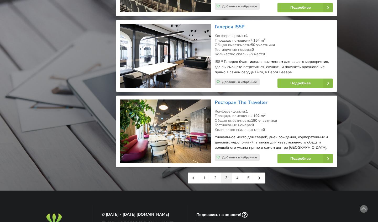
scroll to position [1185, 0]
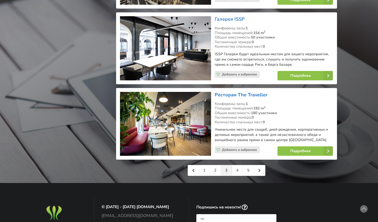
click at [236, 92] on link "Ресторан The Traveller" at bounding box center [240, 95] width 53 height 6
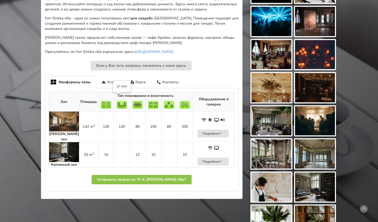
scroll to position [256, 0]
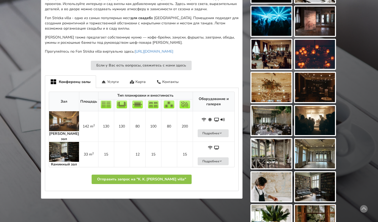
click at [66, 117] on img at bounding box center [64, 121] width 30 height 20
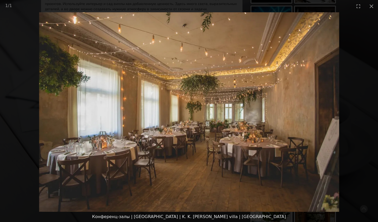
click at [235, 109] on img at bounding box center [189, 112] width 300 height 200
click at [214, 43] on picture at bounding box center [189, 112] width 378 height 200
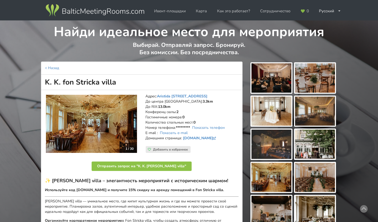
scroll to position [0, 0]
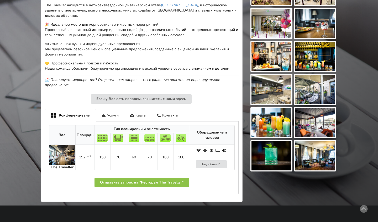
scroll to position [209, 0]
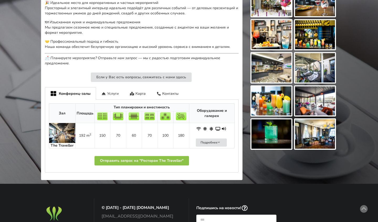
click at [71, 126] on img at bounding box center [62, 133] width 26 height 20
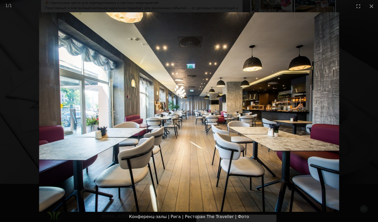
click at [71, 126] on picture at bounding box center [189, 112] width 378 height 200
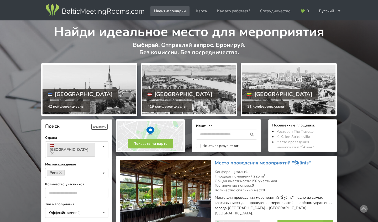
scroll to position [1185, 0]
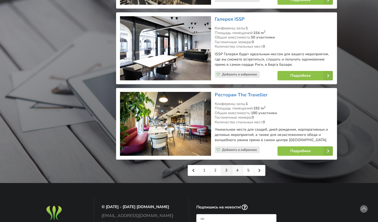
click at [235, 165] on link "4" at bounding box center [237, 170] width 11 height 10
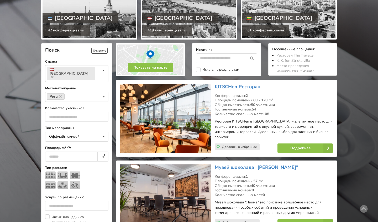
scroll to position [77, 0]
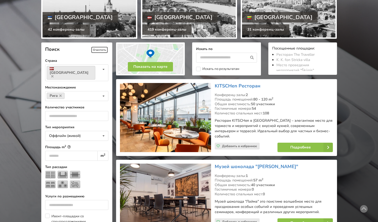
click at [233, 82] on div "KITSCHen Ресторан Конференц-залы: 2 Площадь помещений: 80 - 120 m 2 Общая вмест…" at bounding box center [274, 117] width 122 height 73
click at [224, 87] on link "KITSCHen Ресторан" at bounding box center [237, 86] width 46 height 6
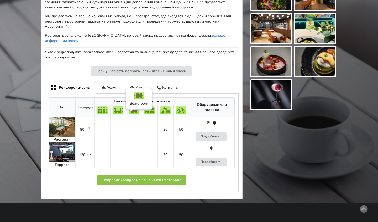
scroll to position [216, 0]
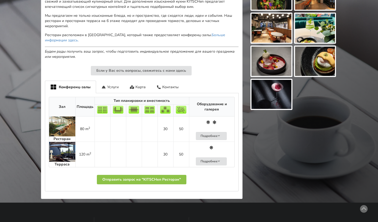
click at [65, 142] on img at bounding box center [62, 152] width 26 height 20
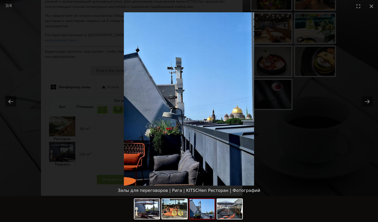
click at [65, 141] on picture at bounding box center [189, 99] width 378 height 174
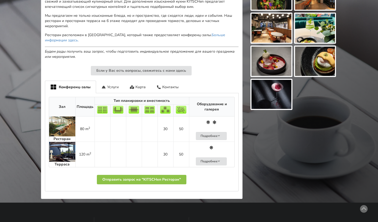
click at [62, 129] on img at bounding box center [62, 127] width 26 height 20
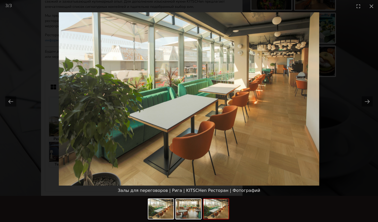
click at [62, 129] on img at bounding box center [189, 99] width 260 height 174
click at [44, 41] on picture at bounding box center [189, 99] width 378 height 174
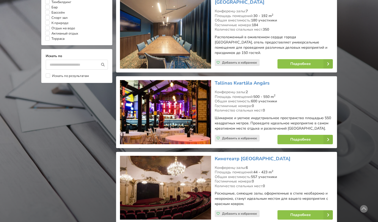
scroll to position [480, 0]
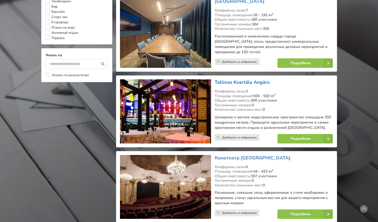
click at [248, 79] on link "Tallinas Kvartāla Angārs" at bounding box center [241, 82] width 55 height 6
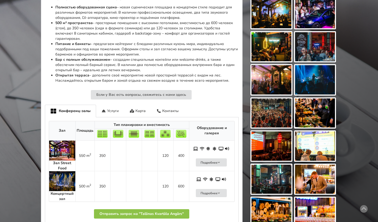
scroll to position [199, 0]
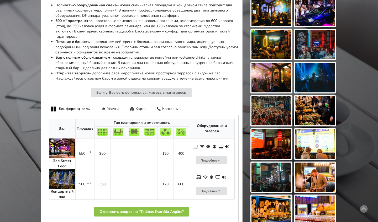
click at [63, 169] on img at bounding box center [62, 179] width 26 height 20
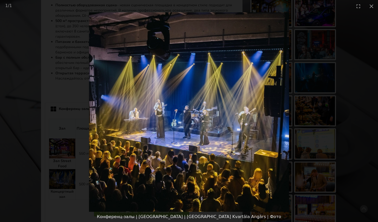
click at [63, 146] on picture at bounding box center [189, 112] width 378 height 200
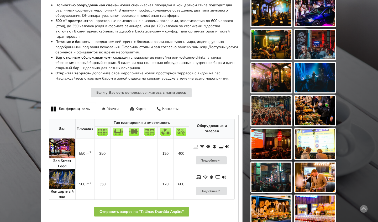
click at [63, 139] on img at bounding box center [62, 149] width 26 height 20
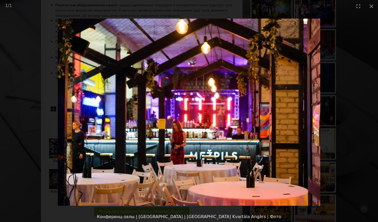
click at [204, 88] on img at bounding box center [189, 112] width 262 height 187
click at [112, 110] on picture at bounding box center [189, 112] width 378 height 200
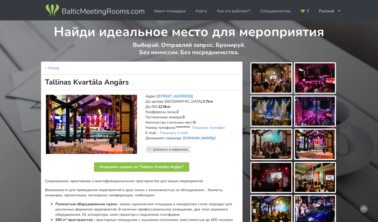
scroll to position [0, 0]
click at [107, 110] on img at bounding box center [91, 124] width 91 height 59
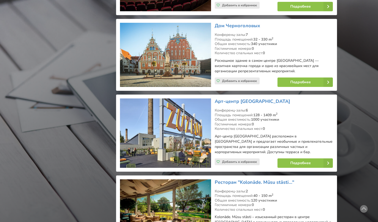
scroll to position [693, 0]
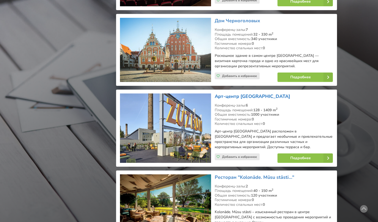
click at [234, 93] on link "Арт-центр [GEOGRAPHIC_DATA]" at bounding box center [251, 96] width 75 height 6
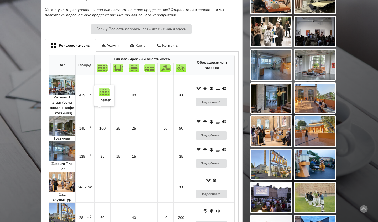
scroll to position [284, 0]
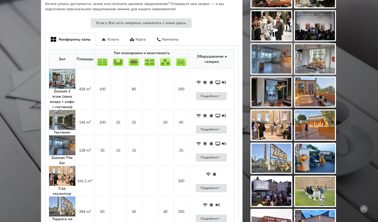
click at [65, 69] on img at bounding box center [62, 79] width 26 height 20
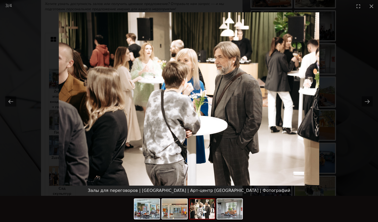
click at [65, 69] on img at bounding box center [189, 99] width 260 height 174
click at [41, 62] on picture at bounding box center [189, 99] width 378 height 174
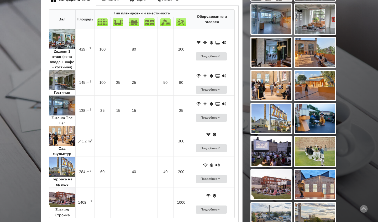
scroll to position [325, 0]
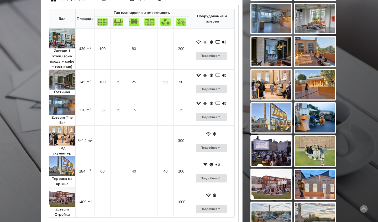
click at [58, 95] on img at bounding box center [62, 105] width 26 height 20
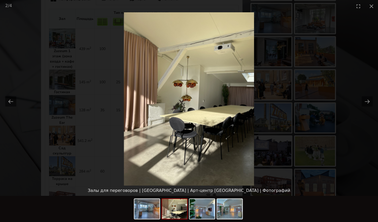
click at [58, 94] on picture at bounding box center [189, 99] width 378 height 174
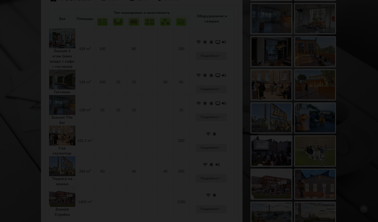
scroll to position [0, 0]
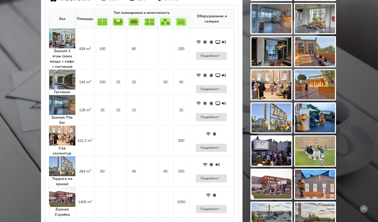
click at [60, 131] on img at bounding box center [62, 136] width 26 height 20
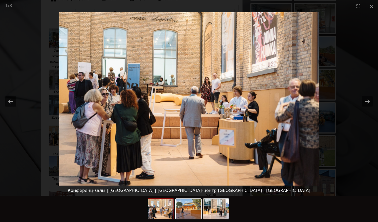
click at [60, 131] on picture at bounding box center [189, 99] width 378 height 174
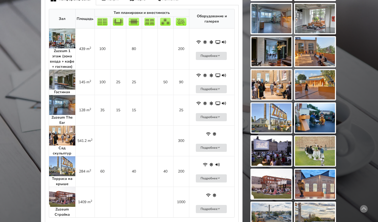
click at [60, 157] on img at bounding box center [62, 167] width 26 height 20
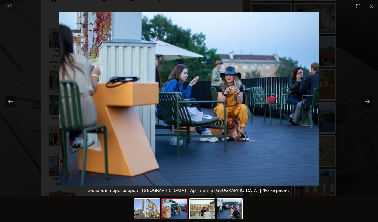
click at [60, 152] on img at bounding box center [189, 99] width 260 height 174
click at [49, 169] on picture at bounding box center [189, 99] width 378 height 174
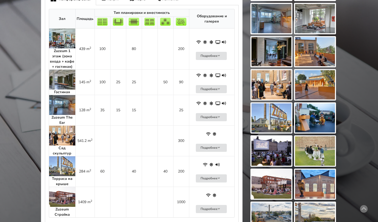
click at [57, 187] on img at bounding box center [62, 197] width 26 height 20
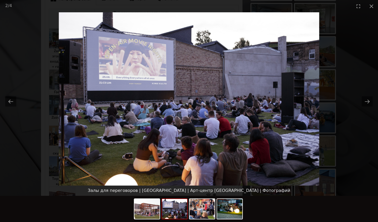
click at [57, 187] on div "Залы для переговоров | Рига | Арт-центр Zuzeum | Фотографий" at bounding box center [189, 191] width 378 height 10
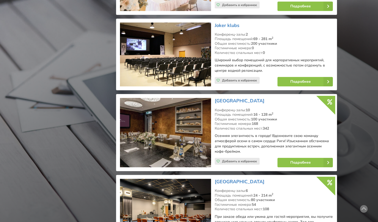
scroll to position [1170, 0]
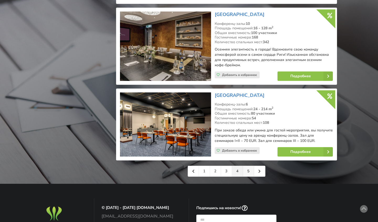
click at [248, 166] on link "5" at bounding box center [248, 171] width 11 height 10
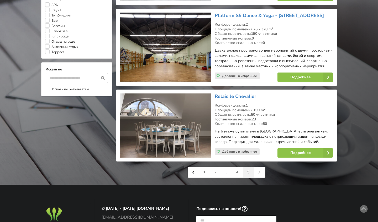
scroll to position [467, 0]
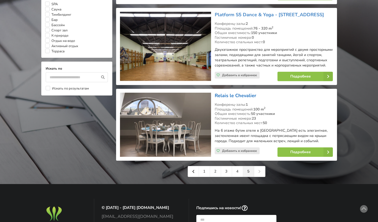
click at [242, 93] on link "Relais le Chevalier" at bounding box center [234, 96] width 41 height 6
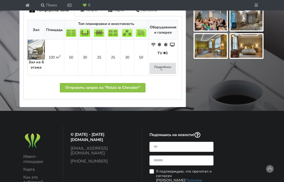
scroll to position [297, 0]
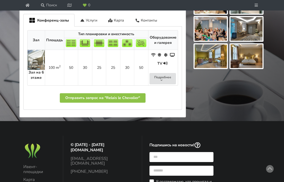
click at [40, 70] on img at bounding box center [36, 60] width 17 height 20
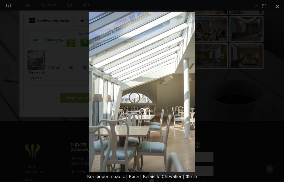
click at [199, 118] on picture at bounding box center [142, 91] width 284 height 159
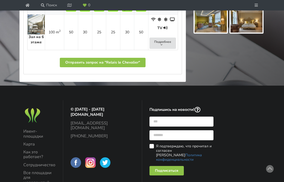
scroll to position [337, 0]
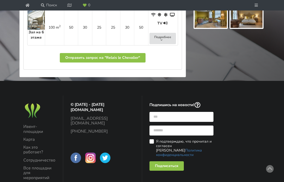
click at [40, 30] on img at bounding box center [36, 20] width 17 height 20
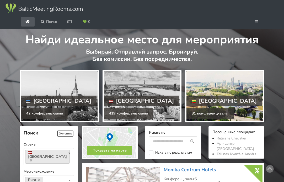
click at [207, 106] on div "[GEOGRAPHIC_DATA]" at bounding box center [224, 100] width 76 height 10
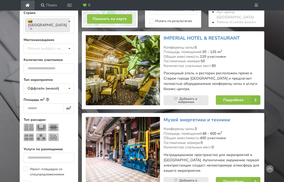
scroll to position [132, 0]
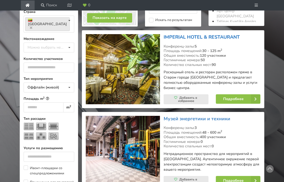
click at [184, 40] on link "IMPERIAL HOTEL & RESTAURANT" at bounding box center [202, 37] width 76 height 6
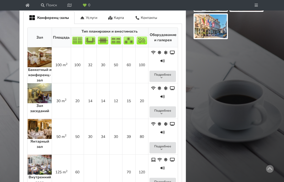
scroll to position [250, 0]
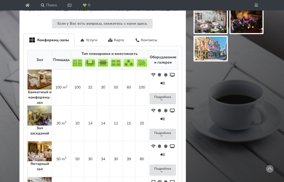
click at [34, 89] on img at bounding box center [40, 79] width 24 height 20
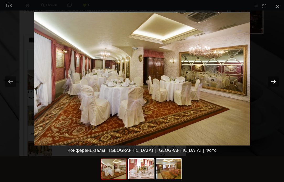
click at [274, 81] on button "Next slide" at bounding box center [273, 81] width 11 height 10
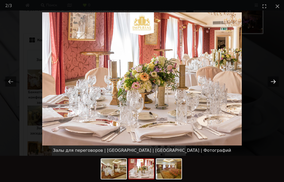
click at [274, 81] on button "Next slide" at bounding box center [273, 81] width 11 height 10
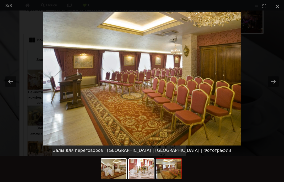
click at [69, 85] on picture at bounding box center [142, 78] width 284 height 133
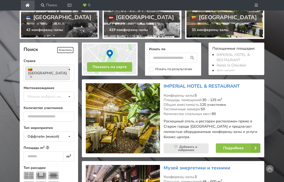
scroll to position [82, 0]
